Goal: Transaction & Acquisition: Download file/media

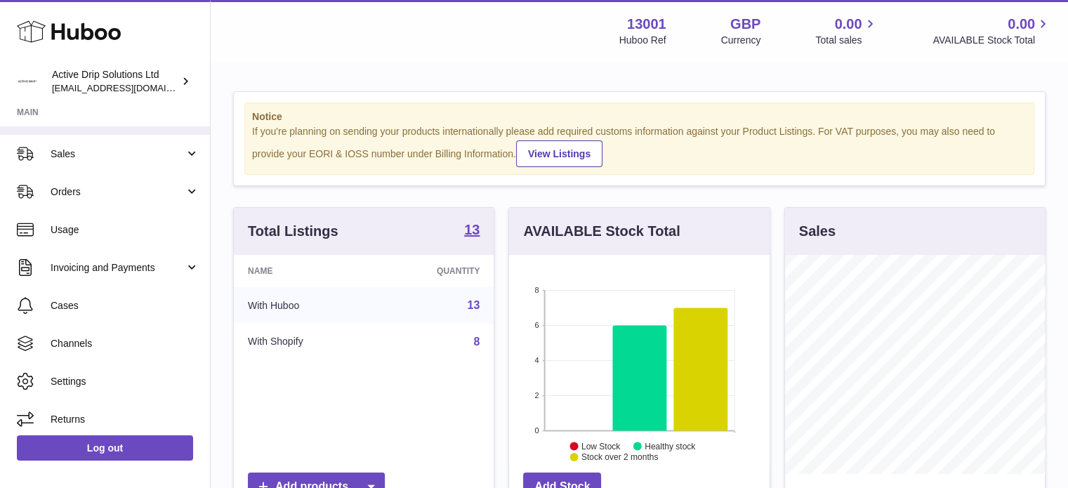
scroll to position [112, 0]
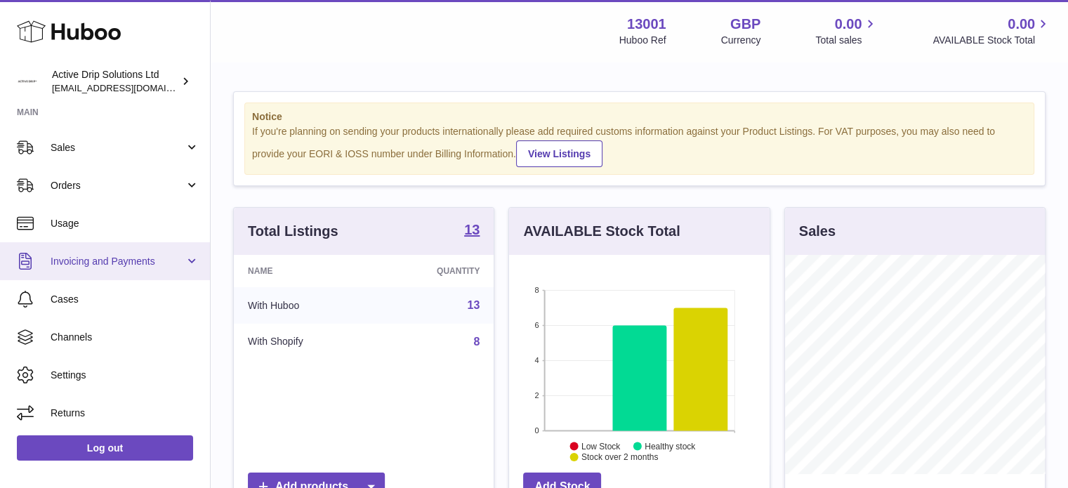
click at [113, 249] on link "Invoicing and Payments" at bounding box center [105, 261] width 210 height 38
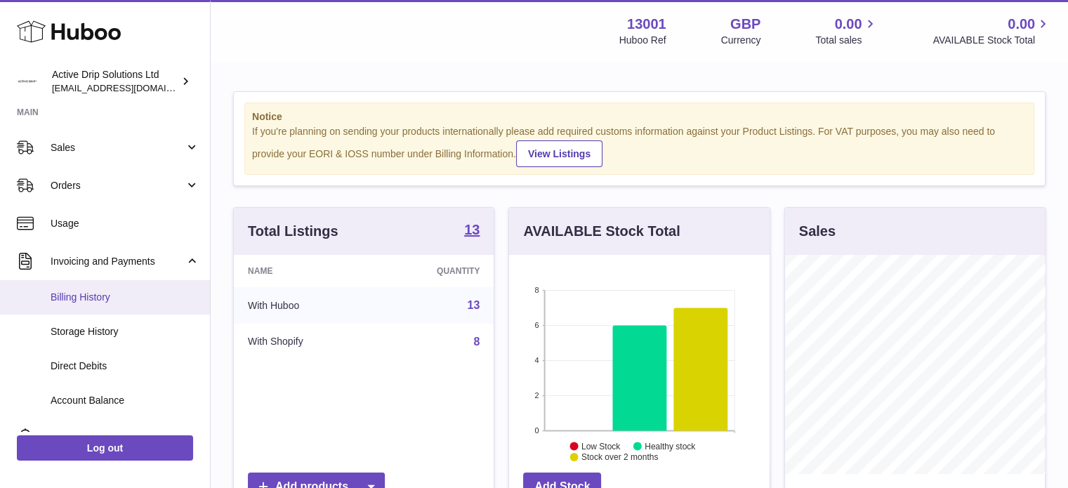
click at [96, 291] on span "Billing History" at bounding box center [125, 297] width 149 height 13
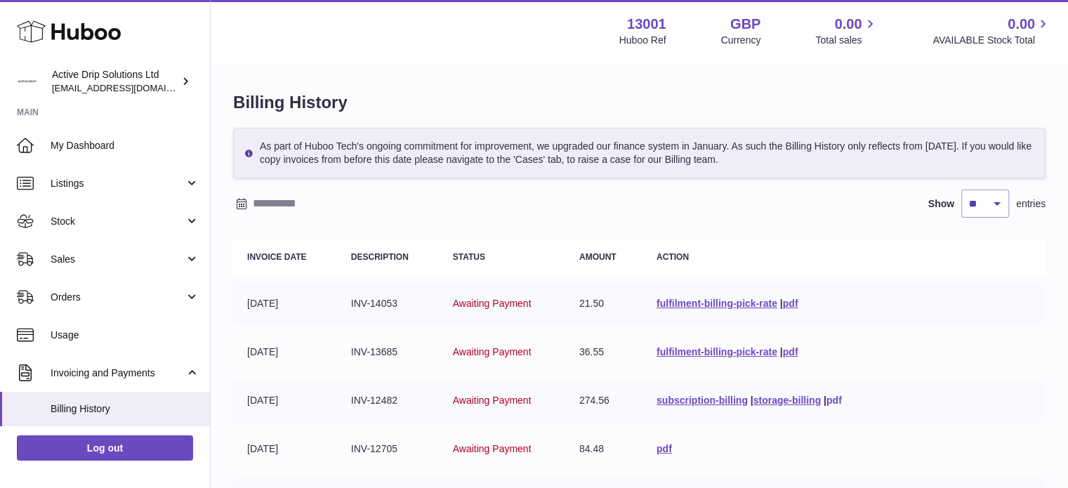
click at [831, 395] on link "pdf" at bounding box center [833, 400] width 15 height 11
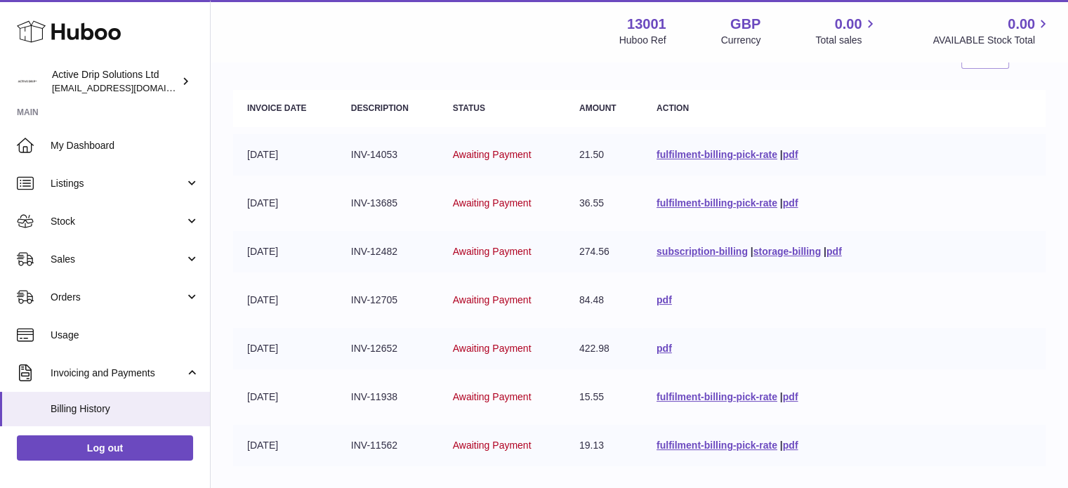
scroll to position [211, 0]
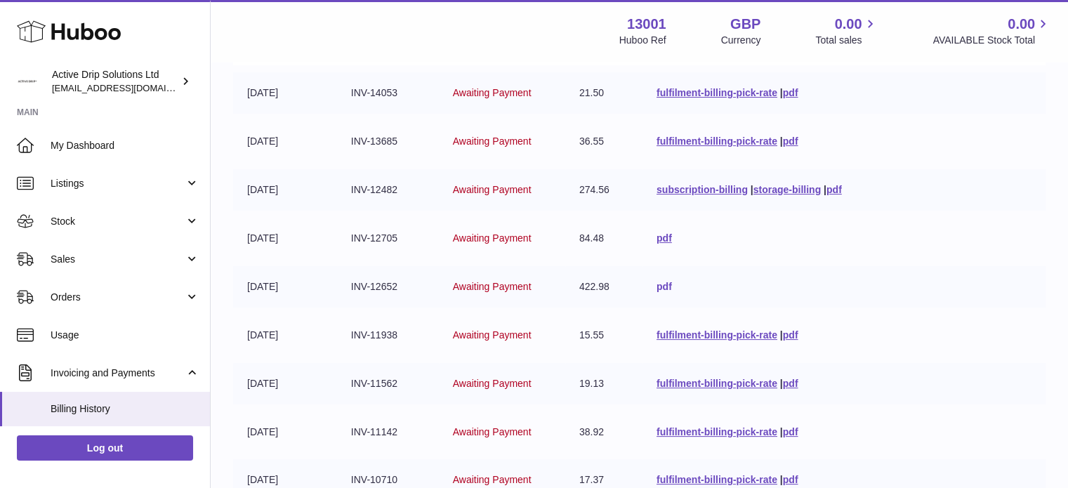
click at [659, 284] on link "pdf" at bounding box center [664, 286] width 15 height 11
drag, startPoint x: 655, startPoint y: 235, endPoint x: 669, endPoint y: 232, distance: 14.2
click at [657, 235] on link "pdf" at bounding box center [664, 237] width 15 height 11
click at [785, 138] on link "pdf" at bounding box center [790, 141] width 15 height 11
click at [838, 187] on link "pdf" at bounding box center [833, 189] width 15 height 11
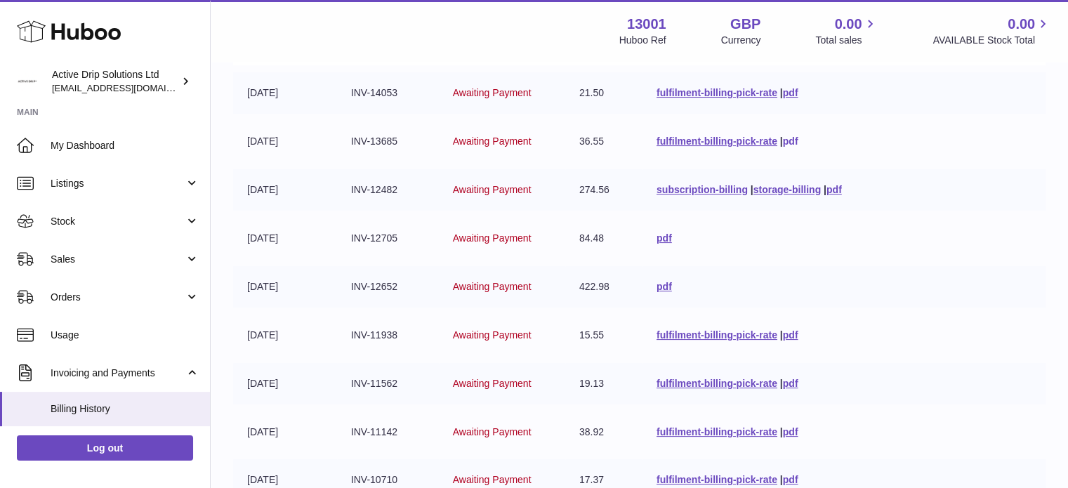
click at [783, 140] on link "pdf" at bounding box center [790, 141] width 15 height 11
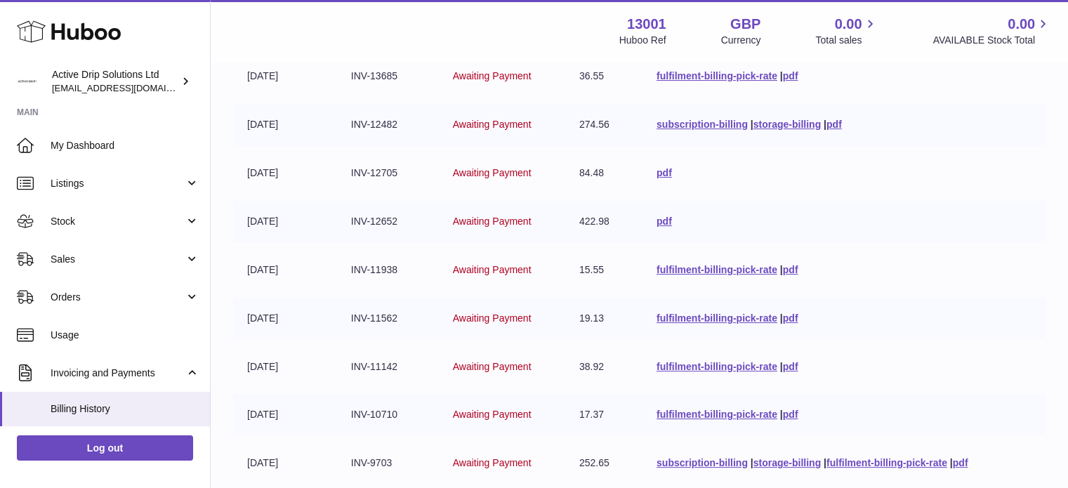
scroll to position [281, 0]
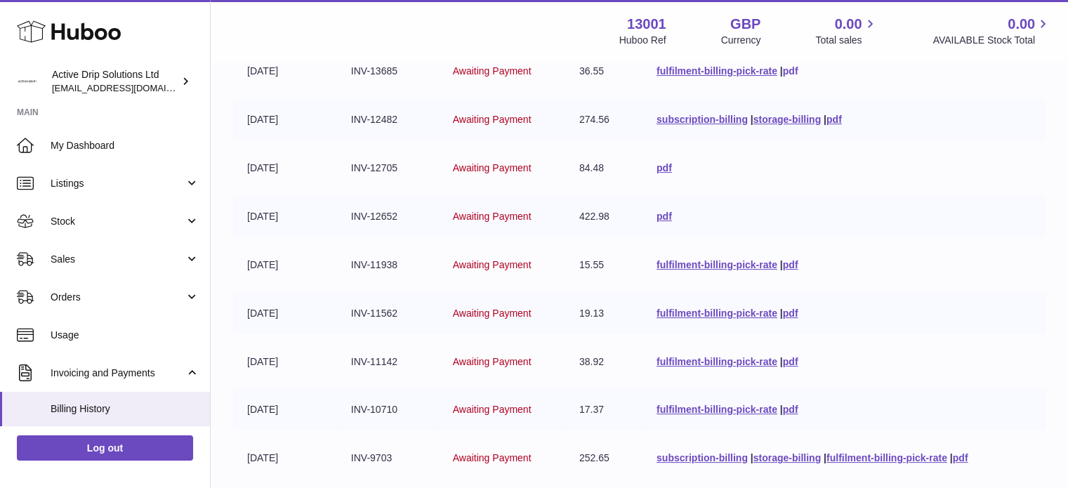
click at [789, 65] on link "pdf" at bounding box center [790, 70] width 15 height 11
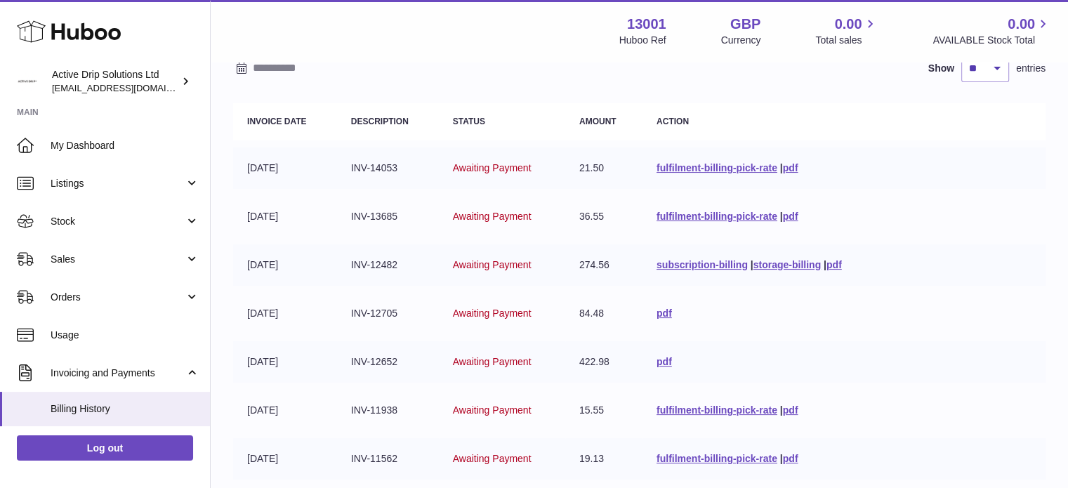
scroll to position [140, 0]
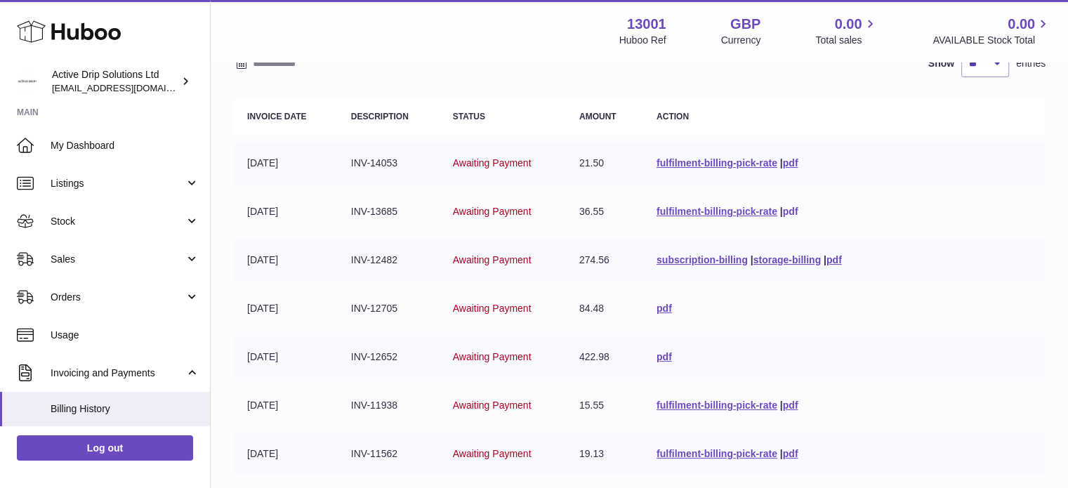
click at [783, 206] on link "pdf" at bounding box center [790, 211] width 15 height 11
